Goal: Transaction & Acquisition: Purchase product/service

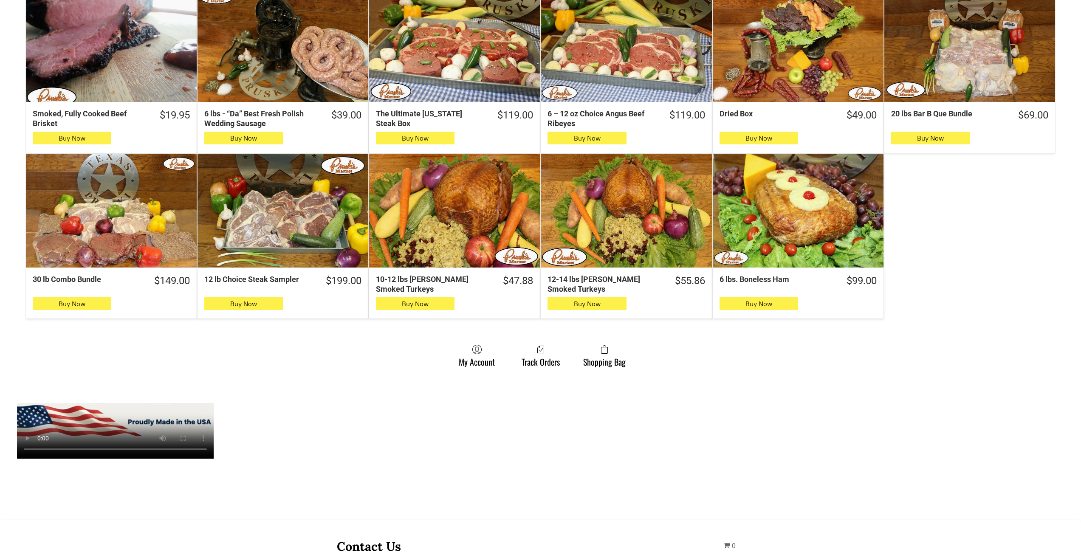
scroll to position [595, 0]
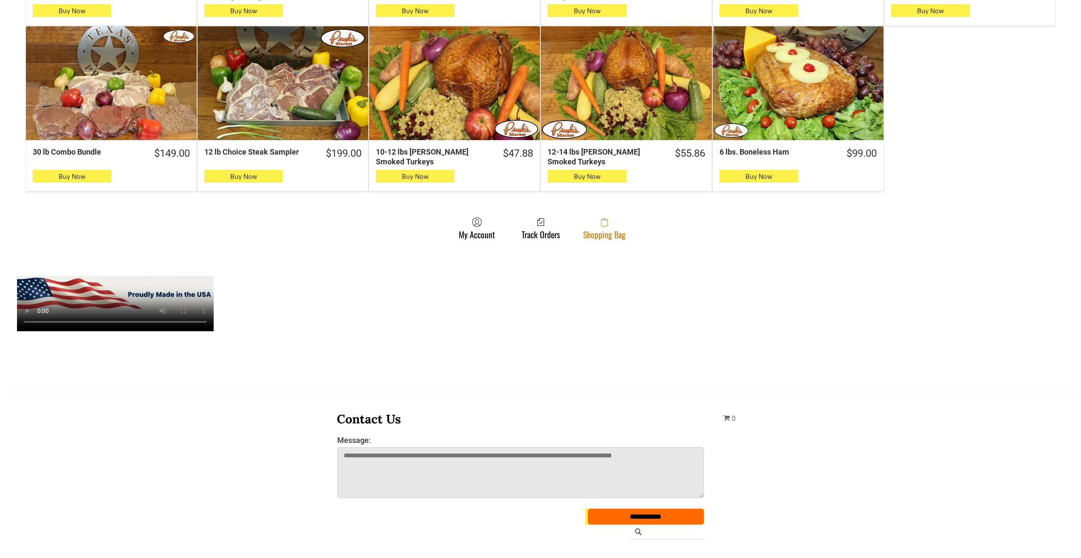
click at [590, 227] on span at bounding box center [604, 222] width 42 height 10
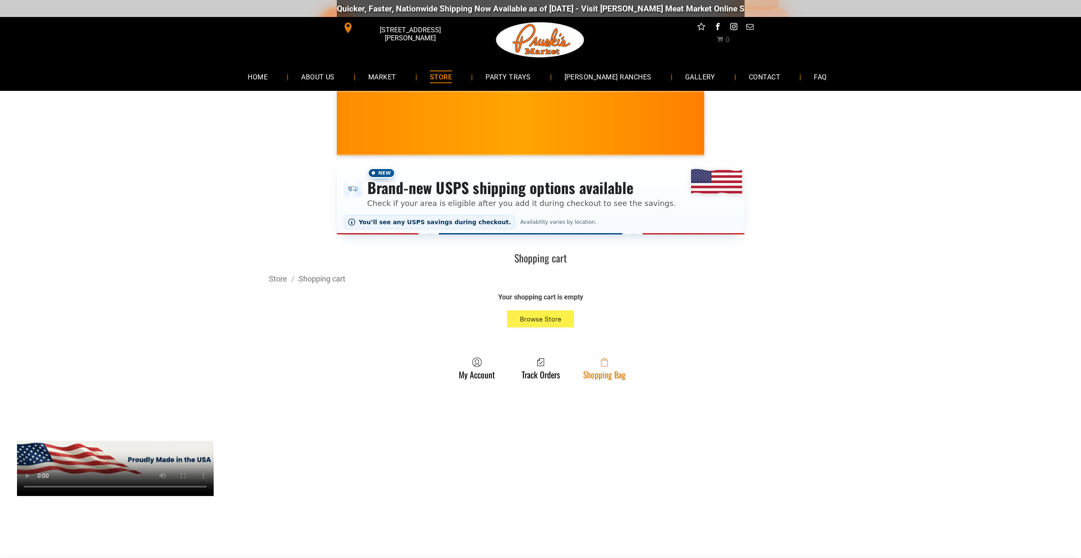
click at [604, 374] on link "Shopping Bag" at bounding box center [604, 368] width 51 height 23
click at [593, 377] on link "Shopping Bag" at bounding box center [604, 368] width 51 height 23
click at [620, 373] on link "Shopping Bag" at bounding box center [604, 368] width 51 height 23
